Goal: Task Accomplishment & Management: Use online tool/utility

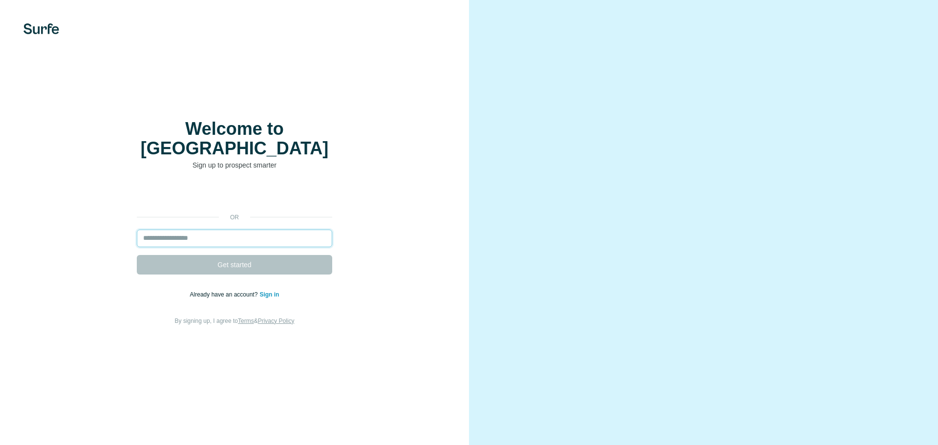
click at [222, 230] on input "email" at bounding box center [234, 239] width 195 height 18
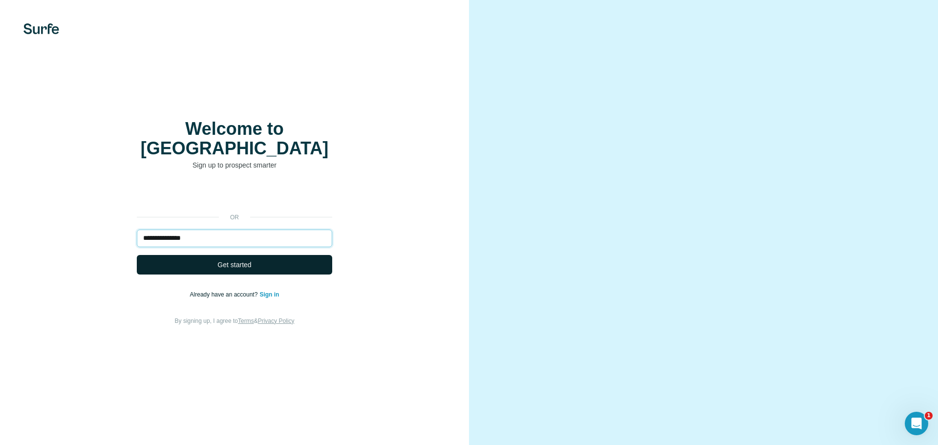
type input "**********"
click at [218, 260] on span "Get started" at bounding box center [234, 265] width 34 height 10
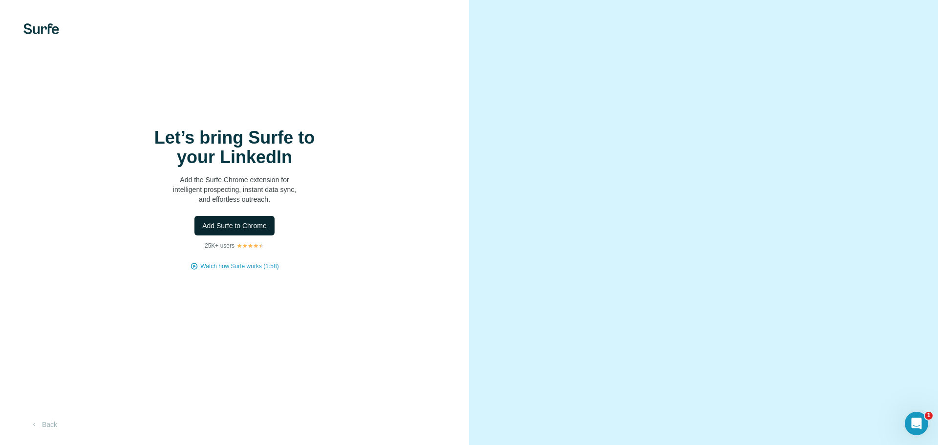
click at [231, 230] on span "Add Surfe to Chrome" at bounding box center [234, 226] width 65 height 10
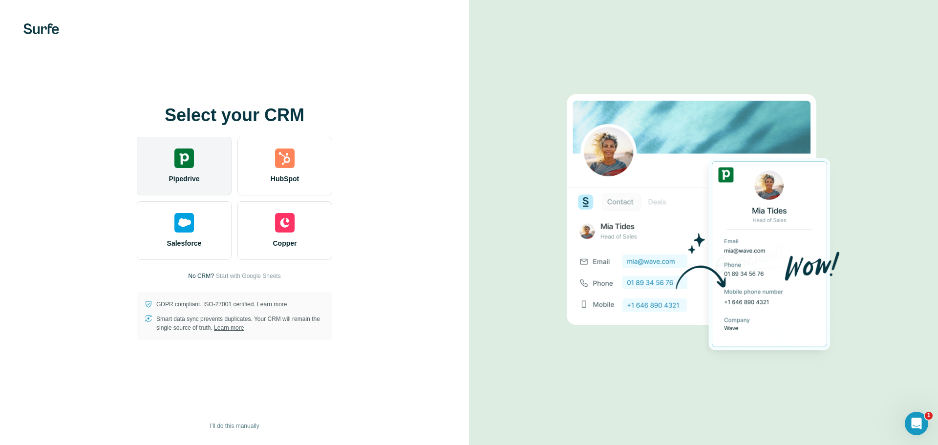
click at [190, 159] on img at bounding box center [184, 159] width 20 height 20
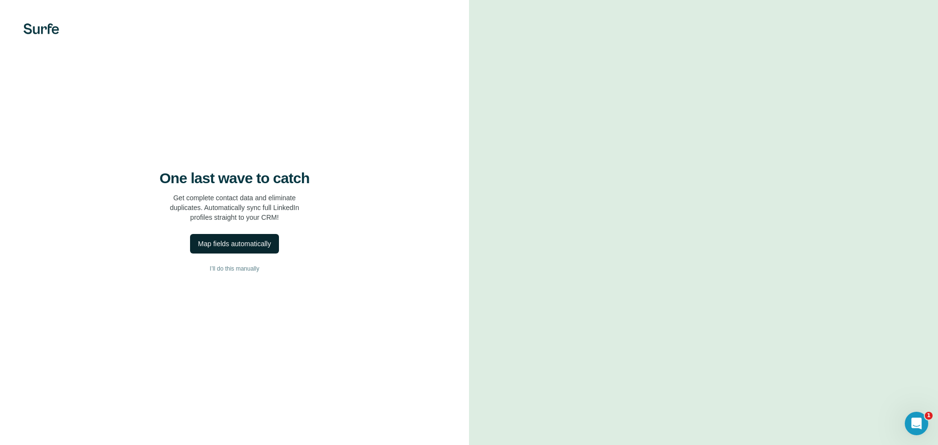
click at [232, 243] on div "Map fields automatically" at bounding box center [234, 244] width 73 height 10
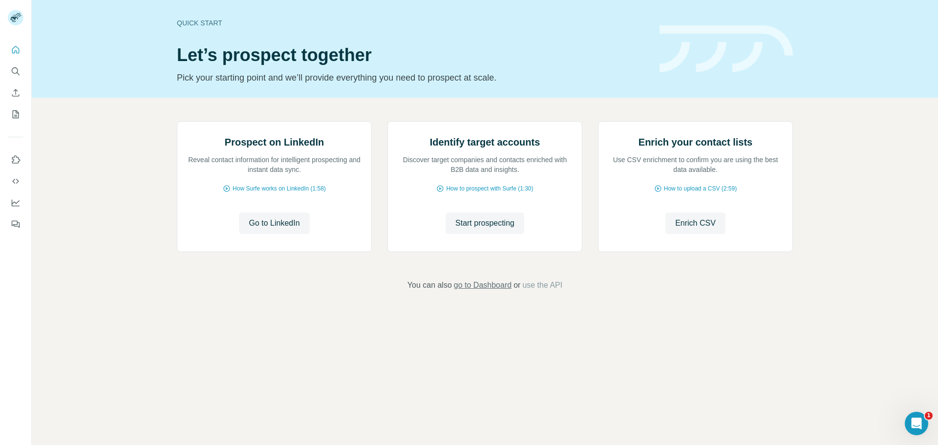
click at [486, 291] on span "go to Dashboard" at bounding box center [483, 286] width 58 height 12
